Goal: Information Seeking & Learning: Learn about a topic

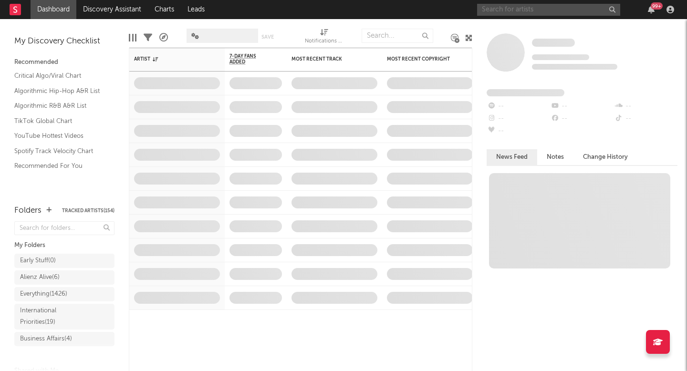
click at [518, 11] on input "text" at bounding box center [548, 10] width 143 height 12
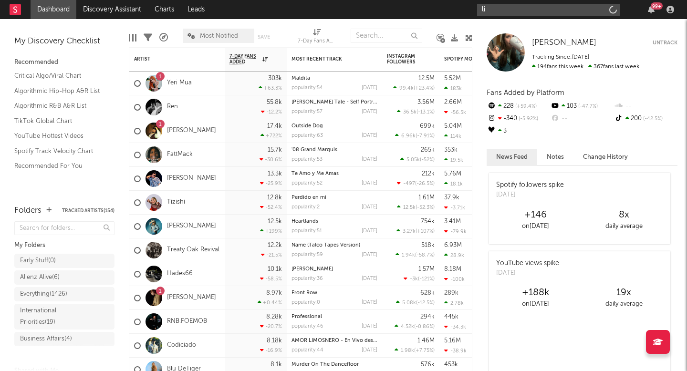
type input "l"
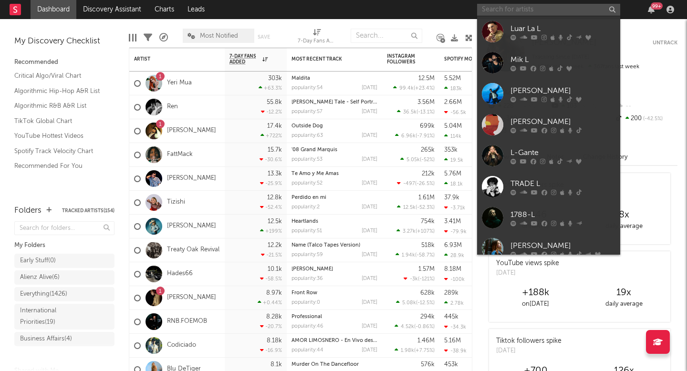
type input "l"
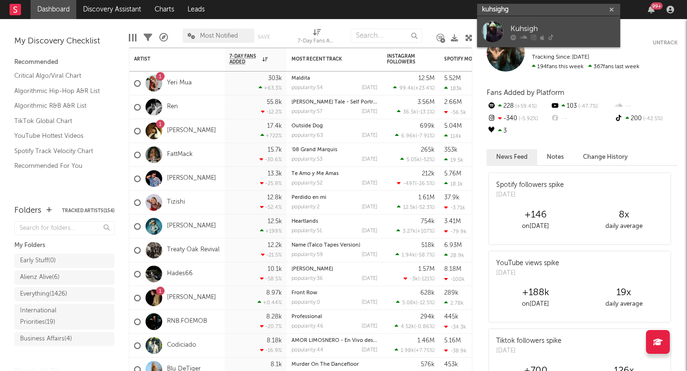
type input "kuhsighg"
click at [559, 24] on div "Kuhsigh" at bounding box center [562, 28] width 105 height 11
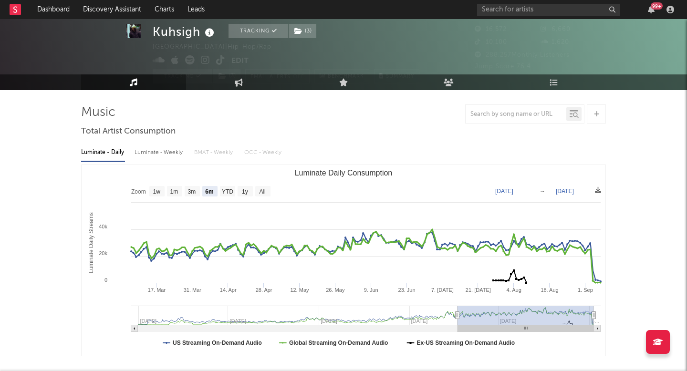
scroll to position [25, 0]
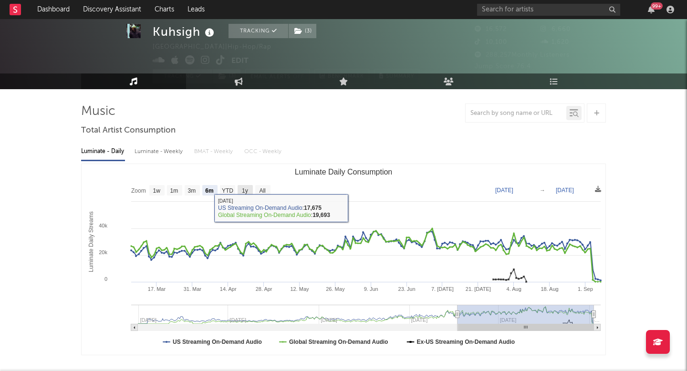
click at [241, 186] on rect "Luminate Daily Consumption" at bounding box center [244, 190] width 15 height 10
select select "1y"
type input "[DATE]"
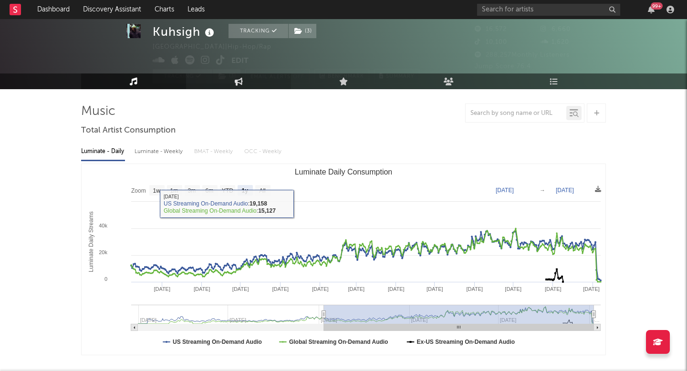
click at [241, 79] on icon at bounding box center [239, 81] width 8 height 8
select select "1w"
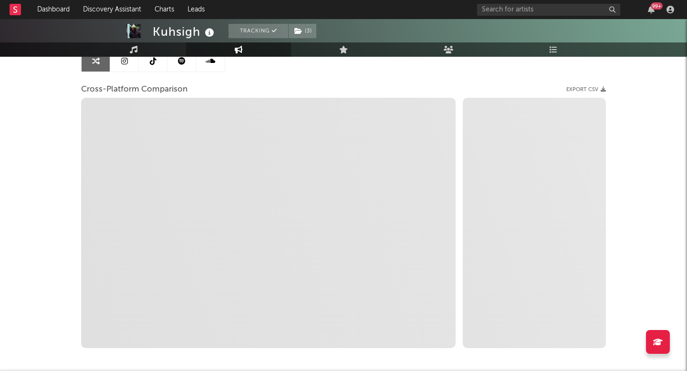
scroll to position [105, 0]
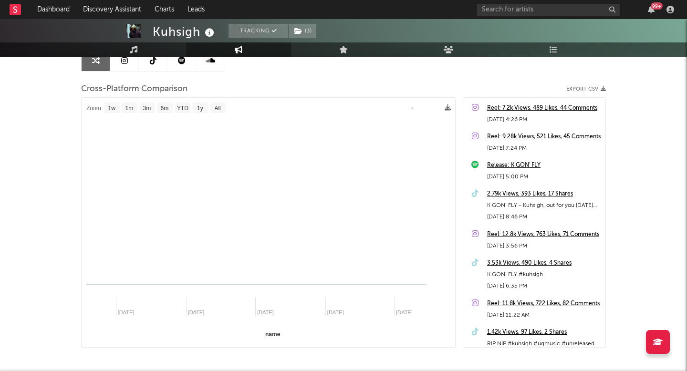
select select "1m"
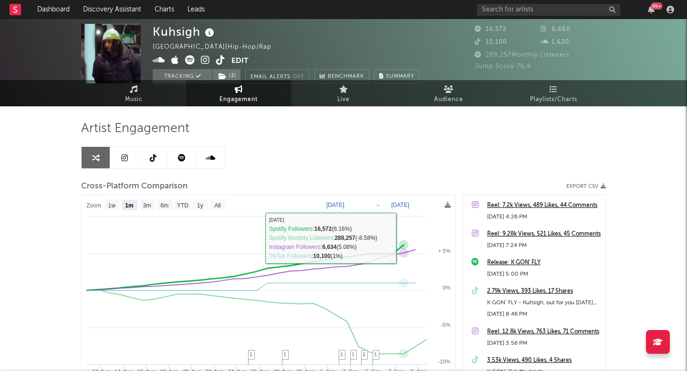
scroll to position [0, 0]
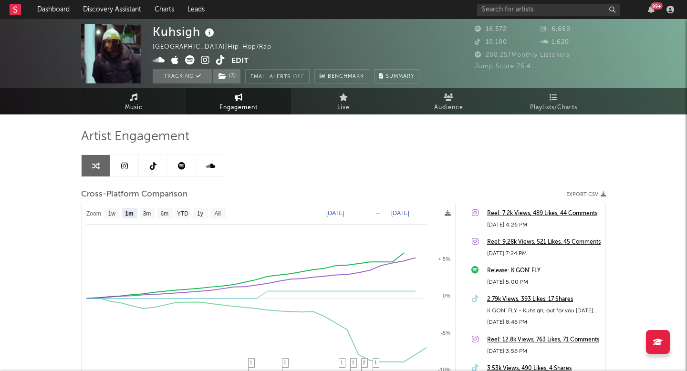
click at [130, 100] on icon at bounding box center [134, 97] width 8 height 8
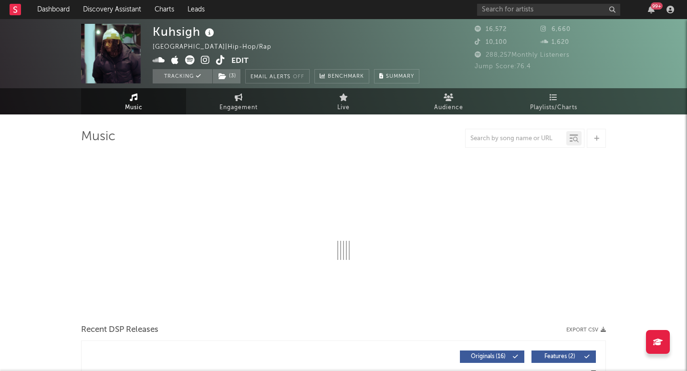
select select "6m"
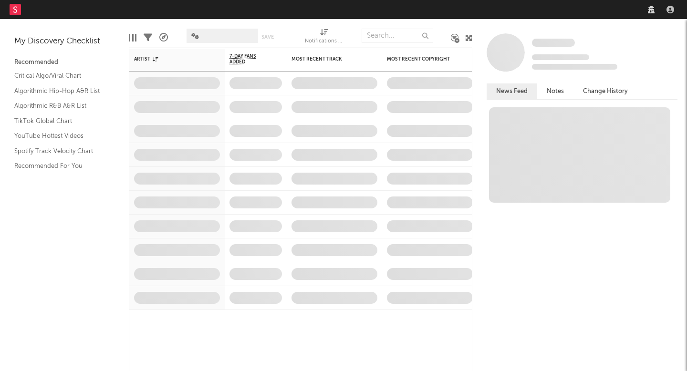
click at [550, 7] on nav "Dashboard Discovery Assistant Charts Leads" at bounding box center [343, 9] width 687 height 19
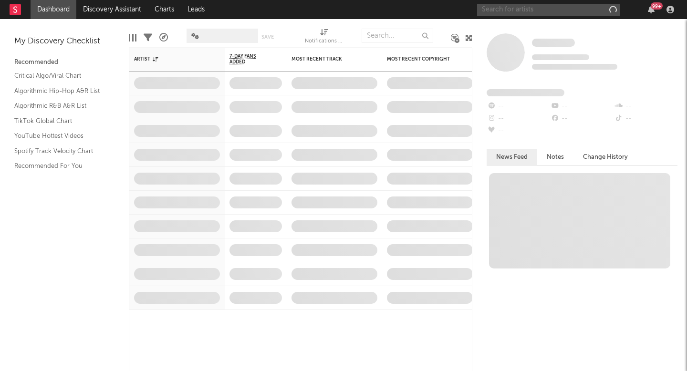
click at [531, 11] on input "text" at bounding box center [548, 10] width 143 height 12
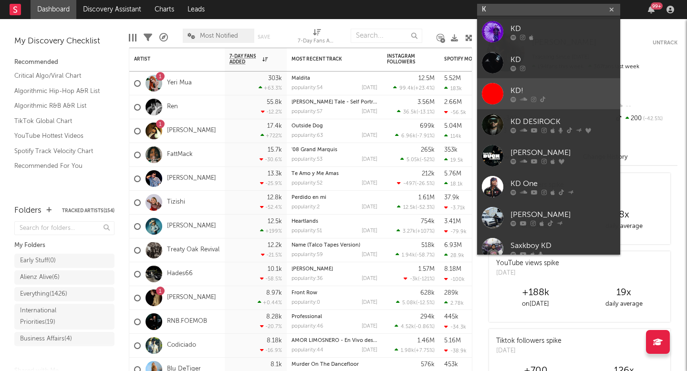
type input "K"
click at [557, 92] on div "KD!" at bounding box center [562, 90] width 105 height 11
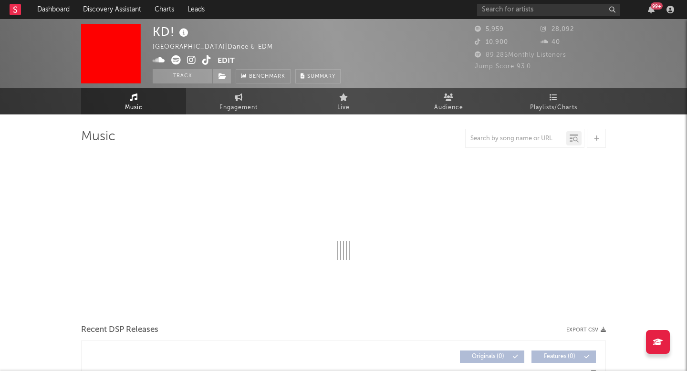
select select "1w"
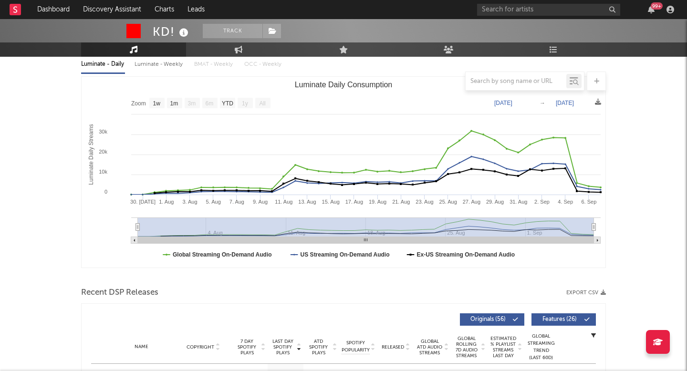
scroll to position [17, 0]
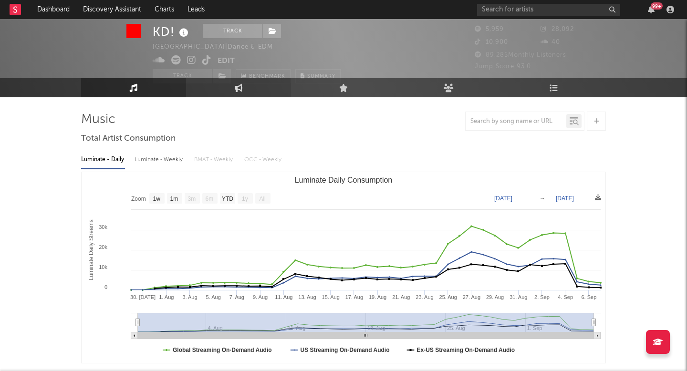
click at [217, 93] on link "Engagement" at bounding box center [238, 87] width 105 height 19
select select "1w"
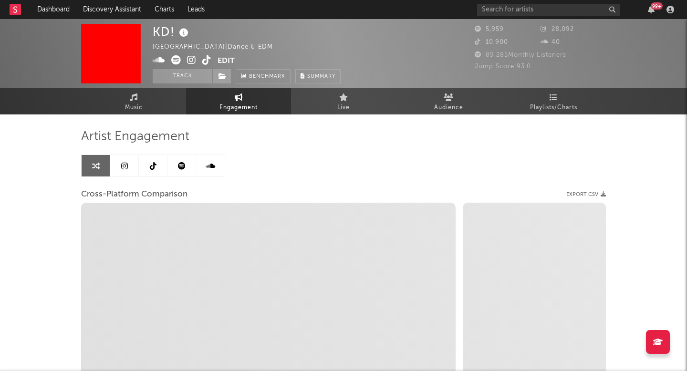
select select "1m"
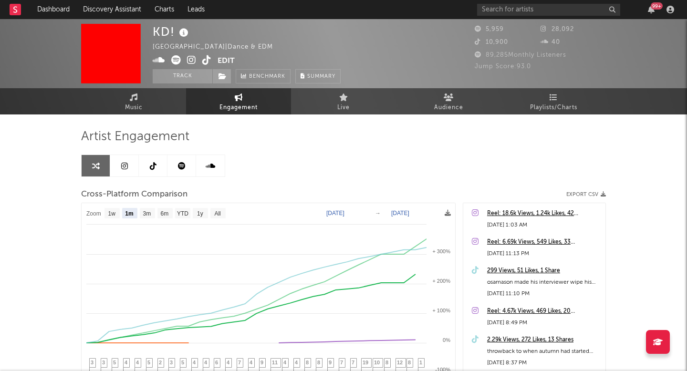
click at [192, 62] on icon at bounding box center [191, 60] width 9 height 10
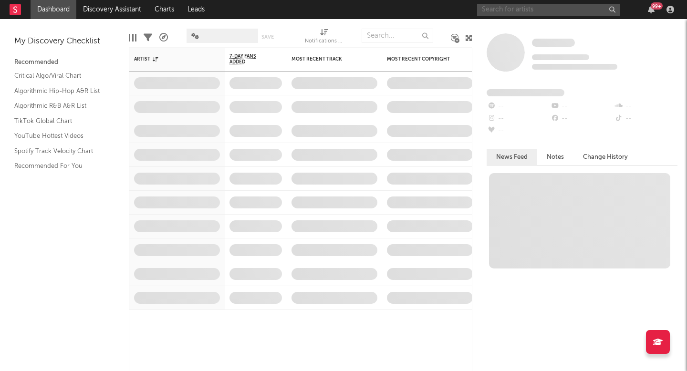
click at [536, 13] on input "text" at bounding box center [548, 10] width 143 height 12
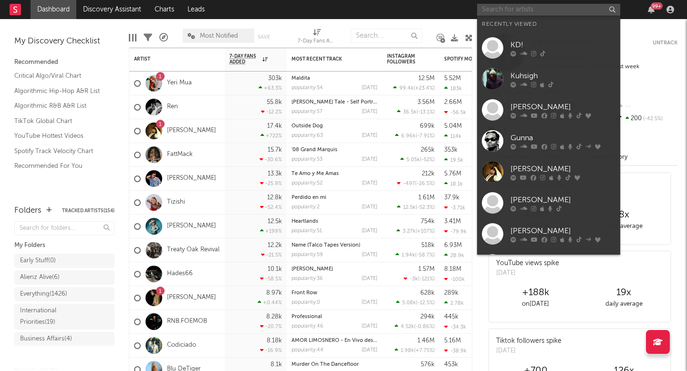
paste input "https://www.tiktok.com/t/ZP8SRKPdh/"
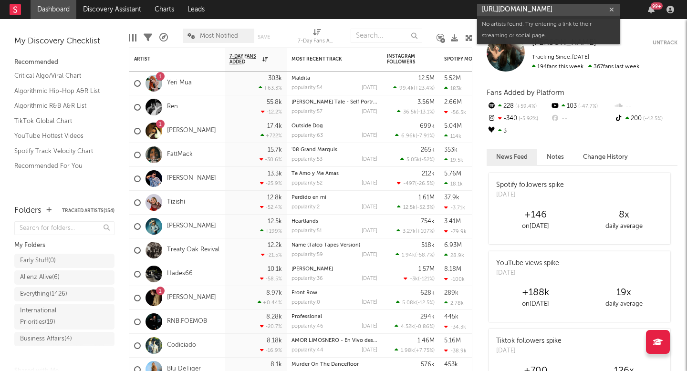
click at [579, 9] on input "https://www.tiktok.com/t/ZP8SRKPdh/" at bounding box center [548, 10] width 143 height 12
paste input "@rozzzqween"
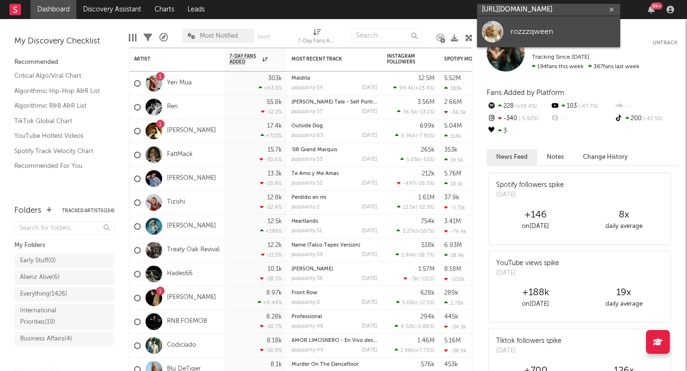
type input "https://www.tiktok.com/@rozzzqween"
click at [536, 35] on div "rozzzqween" at bounding box center [562, 31] width 105 height 11
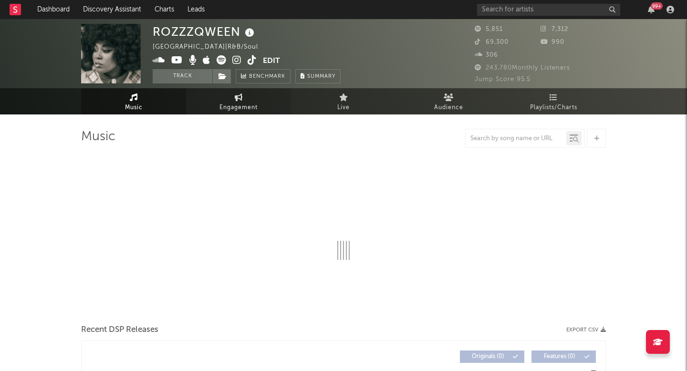
click at [234, 104] on span "Engagement" at bounding box center [238, 107] width 38 height 11
select select "1w"
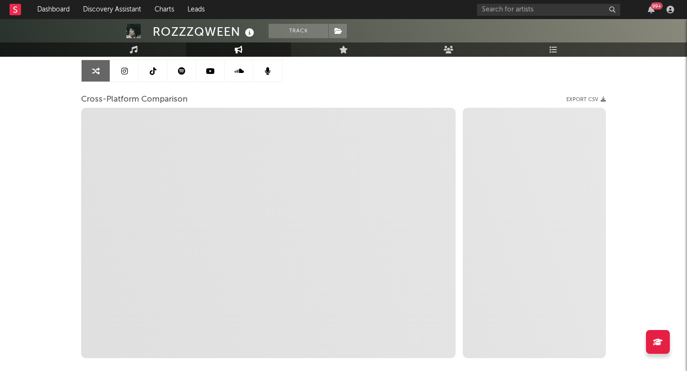
scroll to position [97, 0]
select select "1m"
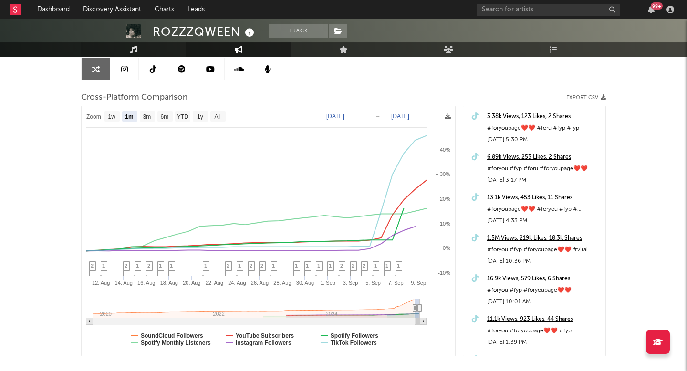
click at [134, 56] on link "Music" at bounding box center [133, 49] width 105 height 14
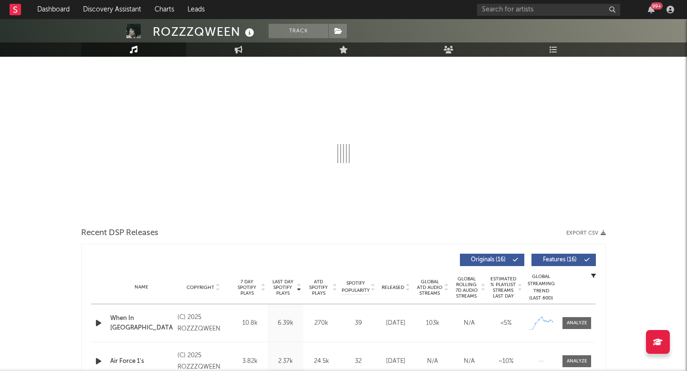
select select "6m"
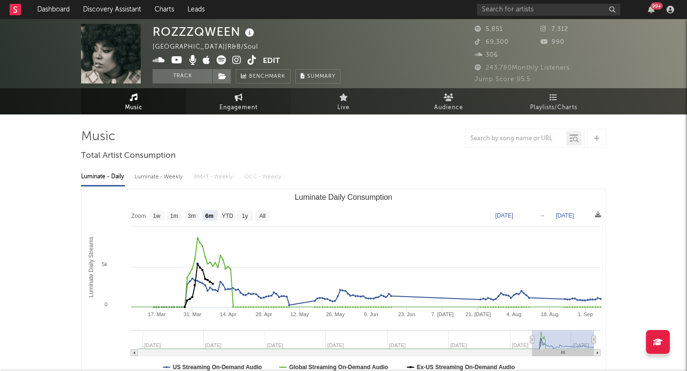
click at [248, 98] on link "Engagement" at bounding box center [238, 101] width 105 height 26
select select "1w"
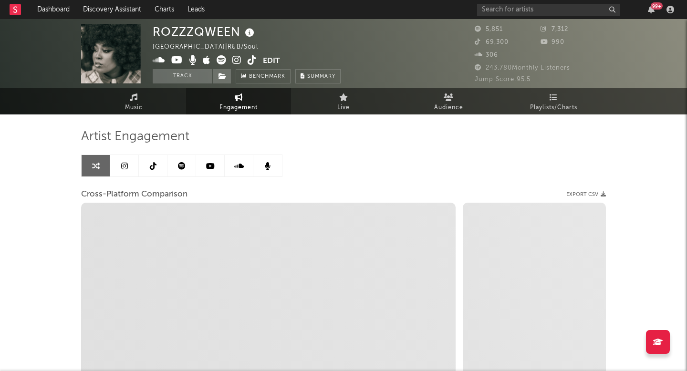
click at [238, 58] on icon at bounding box center [236, 60] width 9 height 10
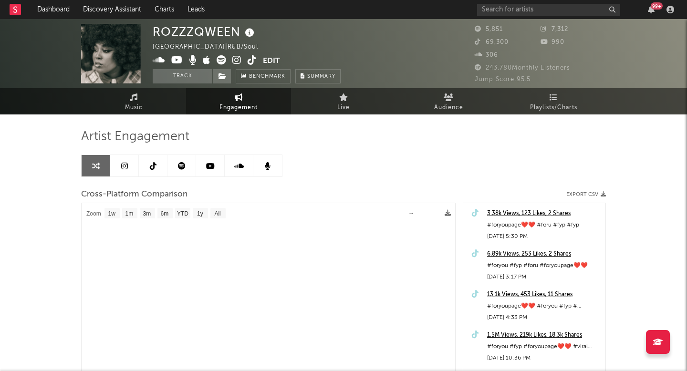
select select "1m"
